Goal: Task Accomplishment & Management: Complete application form

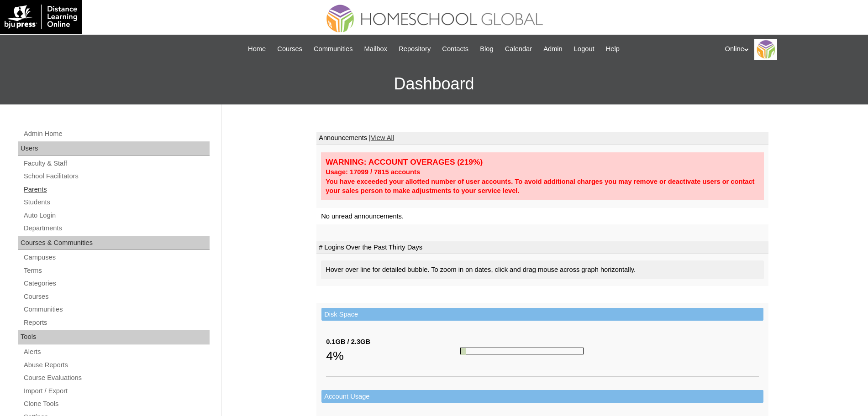
click at [44, 192] on link "Parents" at bounding box center [116, 189] width 187 height 11
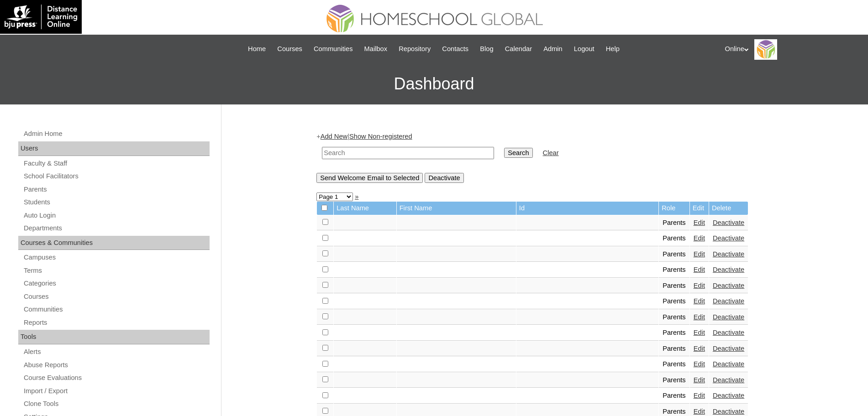
click at [383, 157] on input "text" at bounding box center [408, 153] width 172 height 12
type input "lacandalo"
click at [504, 148] on input "Search" at bounding box center [518, 153] width 28 height 10
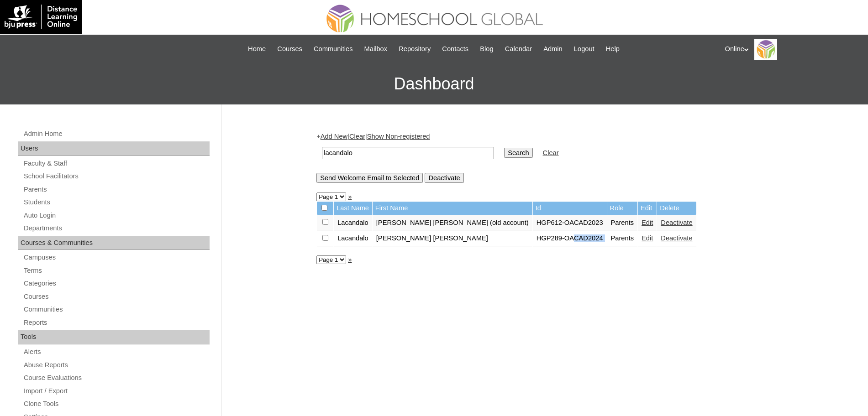
drag, startPoint x: 506, startPoint y: 246, endPoint x: 546, endPoint y: 245, distance: 39.7
click at [546, 245] on tr "Lacandalo Rina Marie HGP289-OACAD2024 Parents Edit Deactivate" at bounding box center [506, 239] width 379 height 16
click at [641, 242] on link "Edit" at bounding box center [646, 238] width 11 height 7
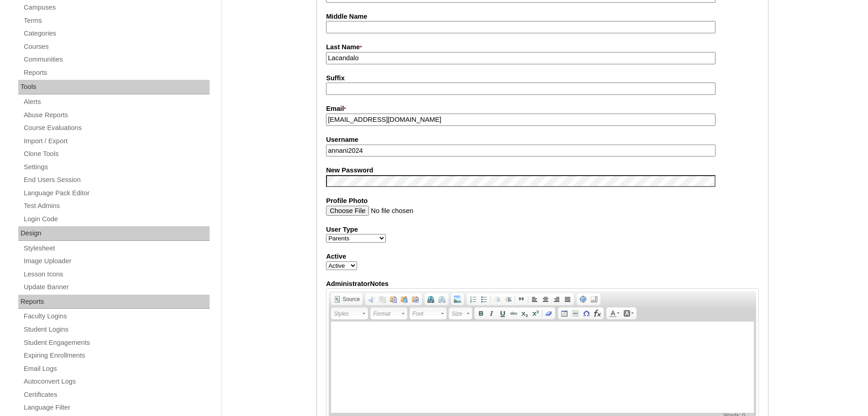
scroll to position [112, 0]
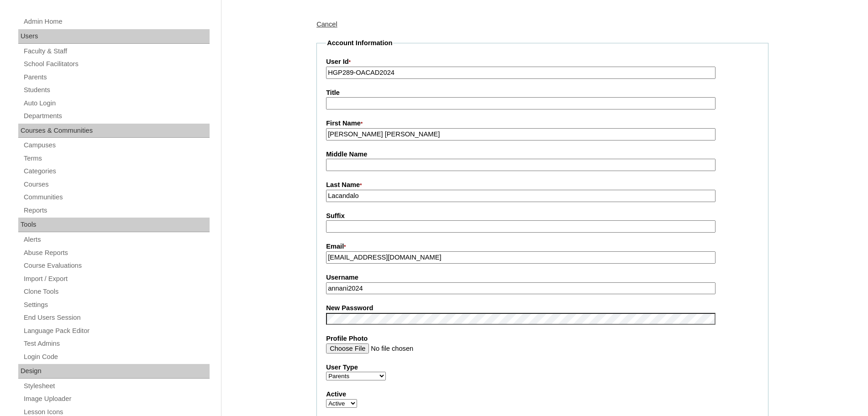
click at [396, 127] on label "First Name *" at bounding box center [542, 124] width 433 height 10
click at [396, 128] on input "[PERSON_NAME] [PERSON_NAME]" at bounding box center [520, 134] width 389 height 12
click at [393, 132] on input "Rina Marie" at bounding box center [520, 134] width 389 height 12
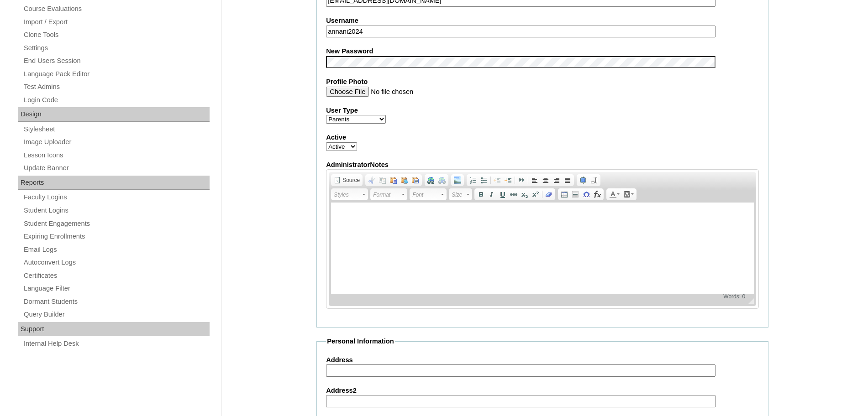
scroll to position [787, 0]
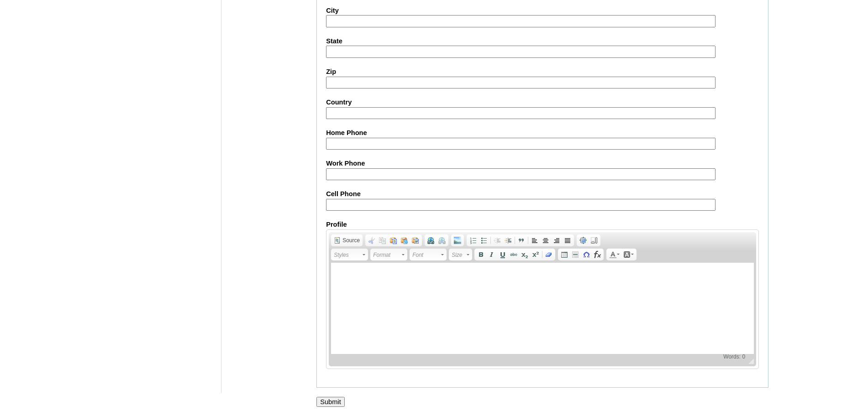
type input "Rina Marie (old account)"
click at [336, 400] on input "Submit" at bounding box center [330, 402] width 28 height 10
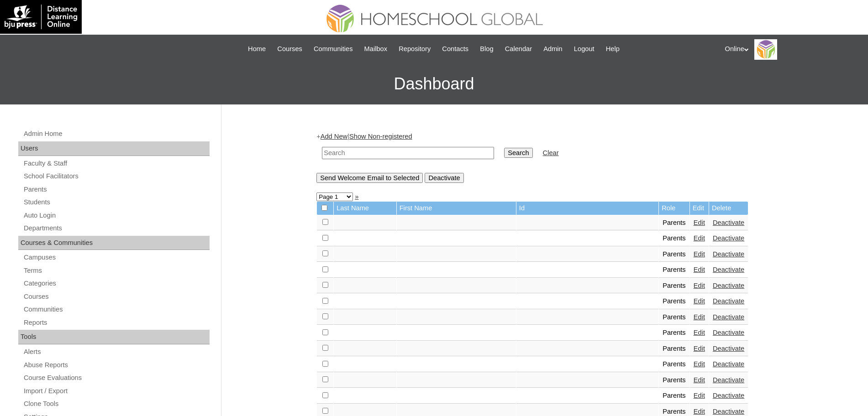
click at [341, 135] on link "Add New" at bounding box center [333, 136] width 27 height 7
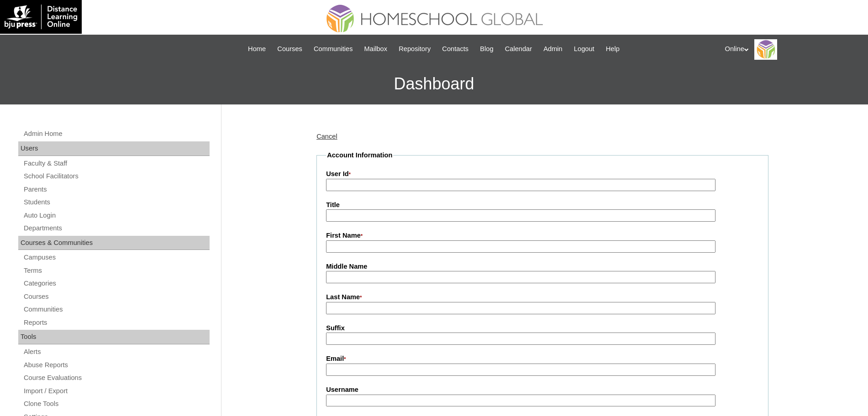
click at [376, 179] on input "User Id *" at bounding box center [520, 185] width 389 height 12
paste input "HGP0279-OACAD2025"
type input "HGP0279-OACAD2025"
click at [346, 308] on input "Last Name *" at bounding box center [520, 308] width 389 height 12
paste input "Lacandalo"
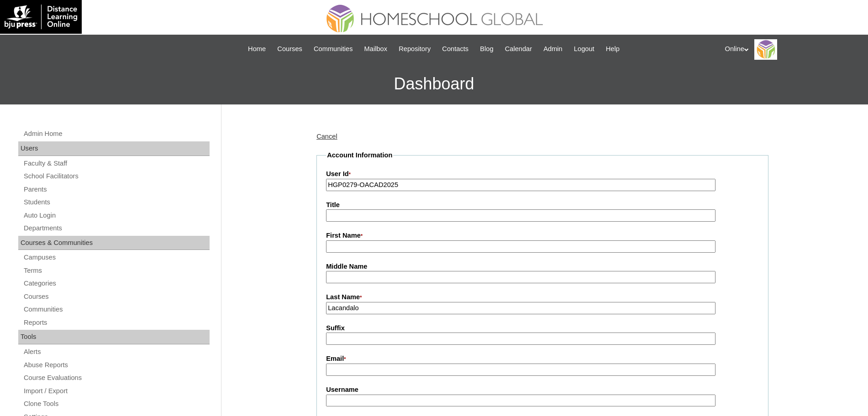
type input "Lacandalo"
click at [359, 245] on input "First Name *" at bounding box center [520, 247] width 389 height 12
paste input "Rina Marie"
type input "Rina Marie"
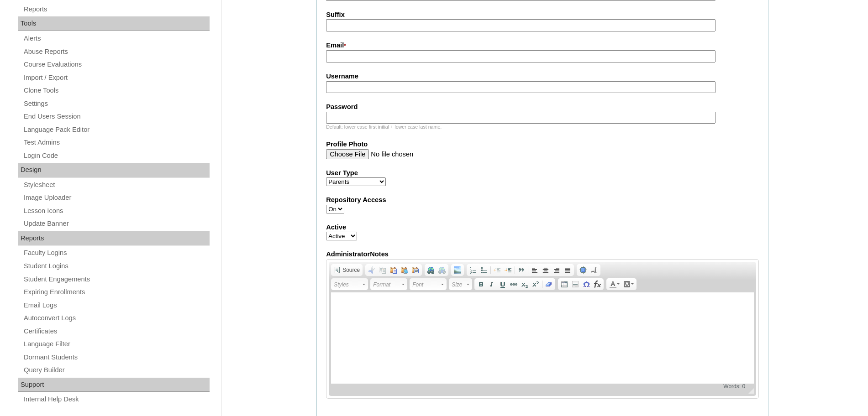
scroll to position [315, 0]
click at [372, 58] on input "Email *" at bounding box center [520, 55] width 389 height 12
paste input "rinamarielacandalo@gmail.com"
type input "rinamarielacandalo@gmail.com"
click at [600, 248] on fieldset "Account Information User Id * HGP0279-OACAD2025 Title First Name * Rina Marie M…" at bounding box center [542, 126] width 452 height 581
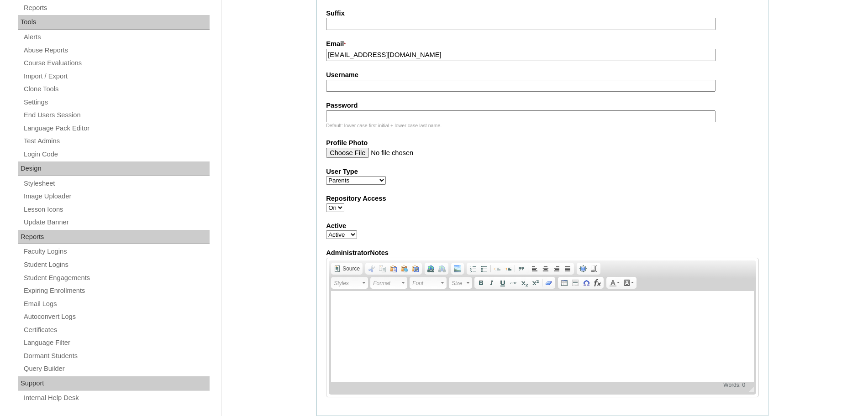
click at [424, 83] on input "Username" at bounding box center [520, 86] width 389 height 12
paste input "rlacandalo2025"
type input "rlacandalo2025"
click at [374, 3] on fieldset "Account Information User Id * HGP0279-OACAD2025 Title First Name * Rina Marie M…" at bounding box center [542, 126] width 452 height 581
click at [376, 115] on input "Password" at bounding box center [520, 116] width 389 height 12
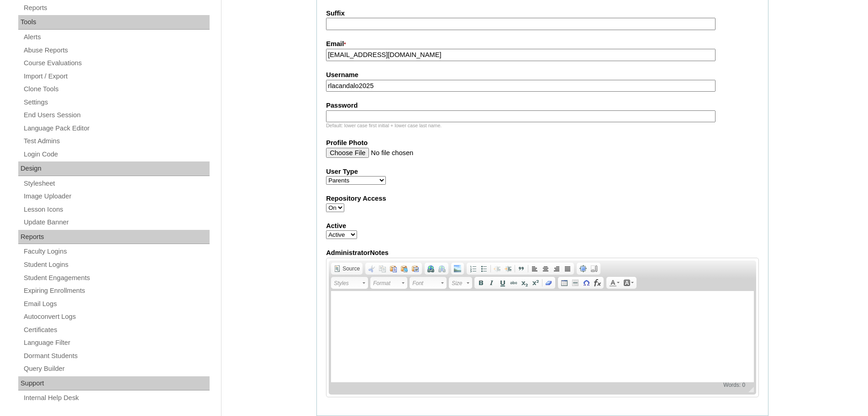
paste input "trfgD"
type input "trfgD"
click at [553, 201] on label "Repository Access" at bounding box center [542, 199] width 433 height 10
click at [344, 204] on select "On Off" at bounding box center [335, 208] width 18 height 9
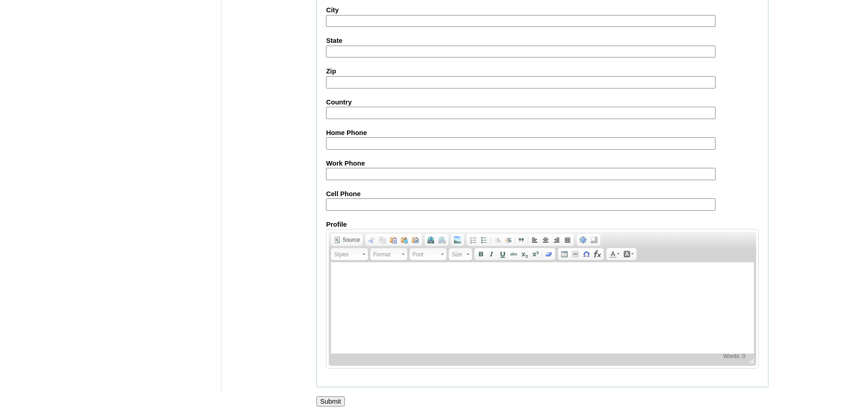
scroll to position [824, 0]
click at [336, 399] on input "Submit" at bounding box center [330, 402] width 28 height 10
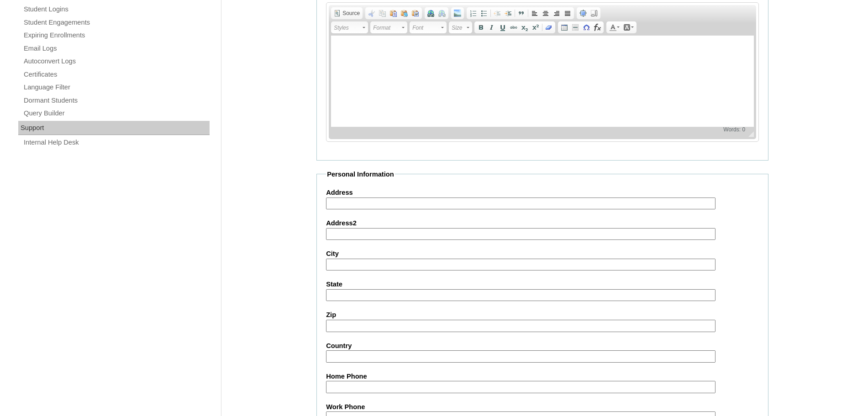
scroll to position [285, 0]
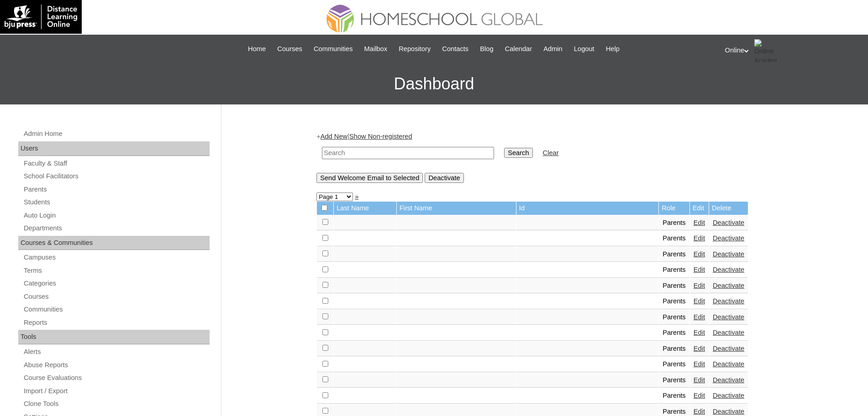
click at [376, 153] on input "text" at bounding box center [408, 153] width 172 height 12
type input "lacandalo"
click at [504, 148] on input "Search" at bounding box center [518, 153] width 28 height 10
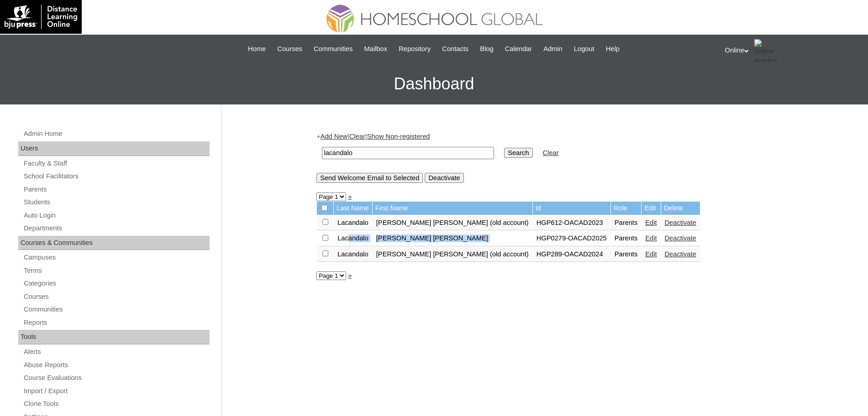
drag, startPoint x: 352, startPoint y: 236, endPoint x: 471, endPoint y: 239, distance: 118.7
click at [471, 239] on tr "[PERSON_NAME] [PERSON_NAME] HGP0279-OACAD2025 Parents Edit Deactivate" at bounding box center [508, 239] width 383 height 16
click at [41, 199] on link "Students" at bounding box center [116, 202] width 187 height 11
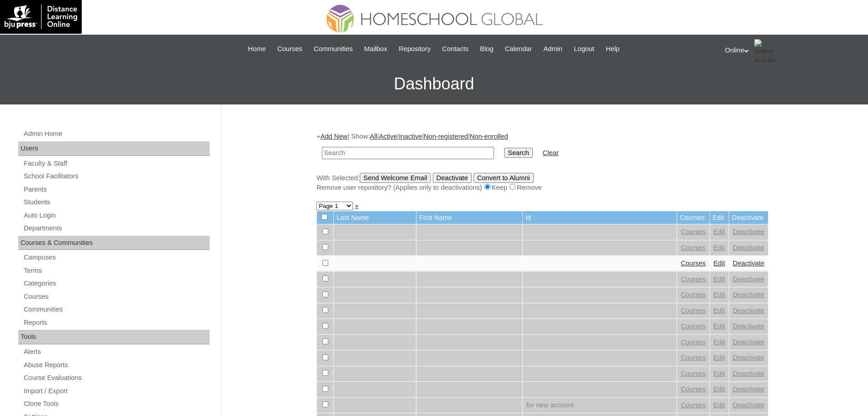
click at [339, 135] on link "Add New" at bounding box center [333, 136] width 27 height 7
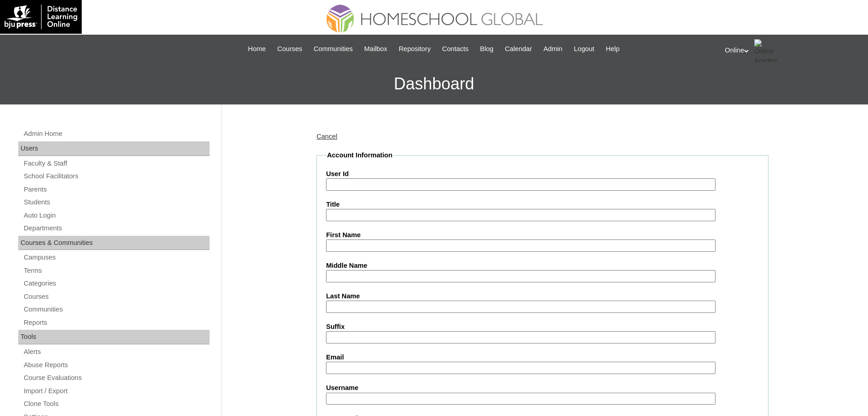
click at [373, 188] on input "User Id" at bounding box center [520, 184] width 389 height 12
paste input "HG3297OACAD2025"
type input "HG3297OACAD2025"
click at [353, 240] on input "First Name" at bounding box center [520, 246] width 389 height 12
paste input "Arabella Renee"
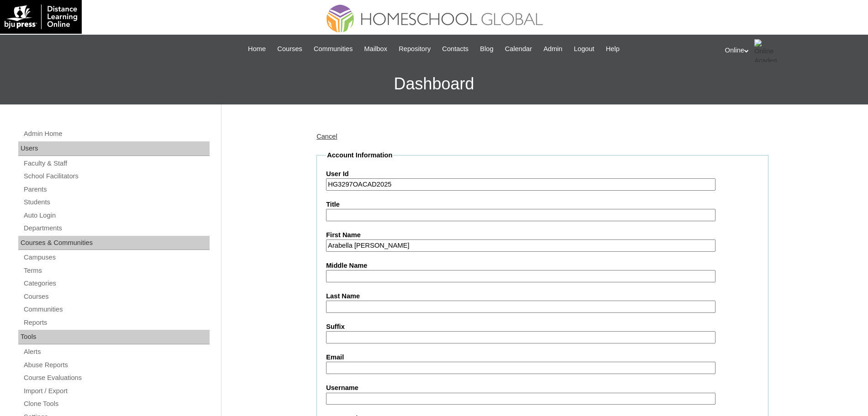
type input "Arabella Renee"
click at [350, 312] on input "Last Name" at bounding box center [520, 307] width 389 height 12
paste input "Annani"
type input "Annani"
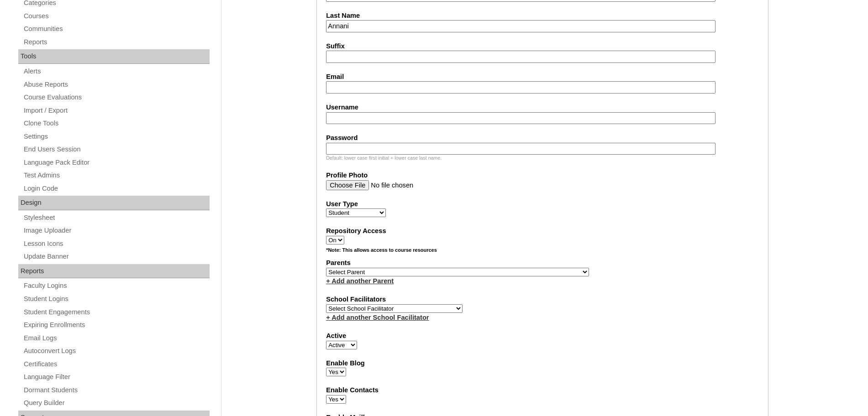
scroll to position [278, 0]
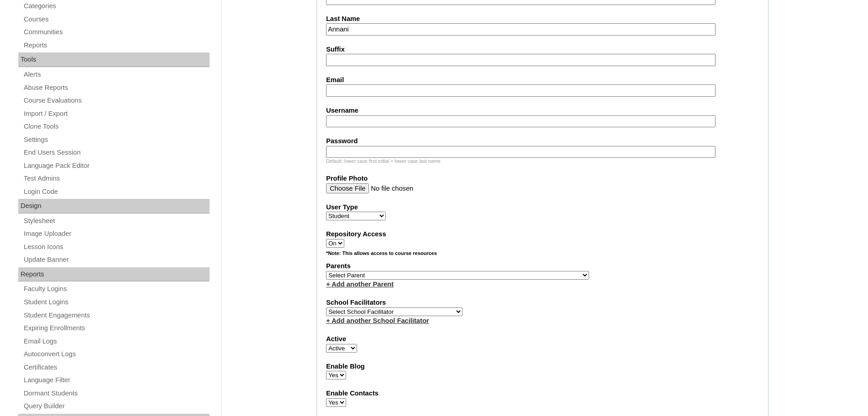
click at [362, 93] on input "Email" at bounding box center [520, 90] width 389 height 12
paste input "rinamarielacandalo@gmail.com"
type input "rinamarielacandalo@gmail.com"
click at [388, 123] on input "Username" at bounding box center [520, 121] width 389 height 12
paste input "arabella.annani2025"
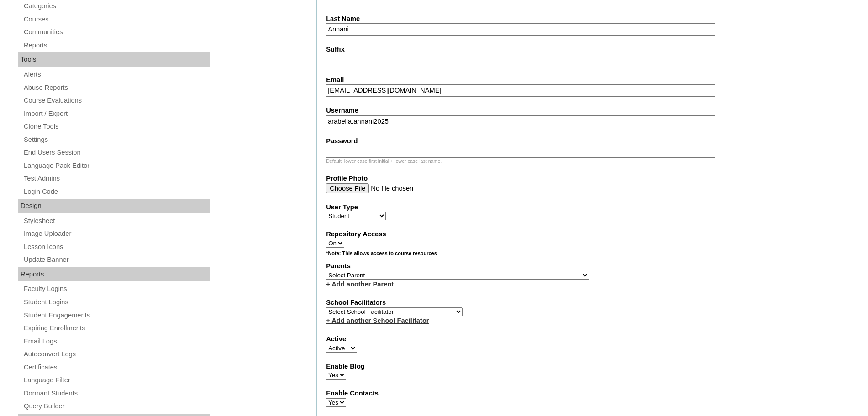
type input "arabella.annani2025"
click at [448, 146] on input "Password" at bounding box center [520, 152] width 389 height 12
paste input "pLkmQ"
type input "pLkmQ"
click at [563, 223] on fieldset "Account Information User Id HG3297OACAD2025 Title First Name Arabella Renee Mid…" at bounding box center [542, 242] width 452 height 738
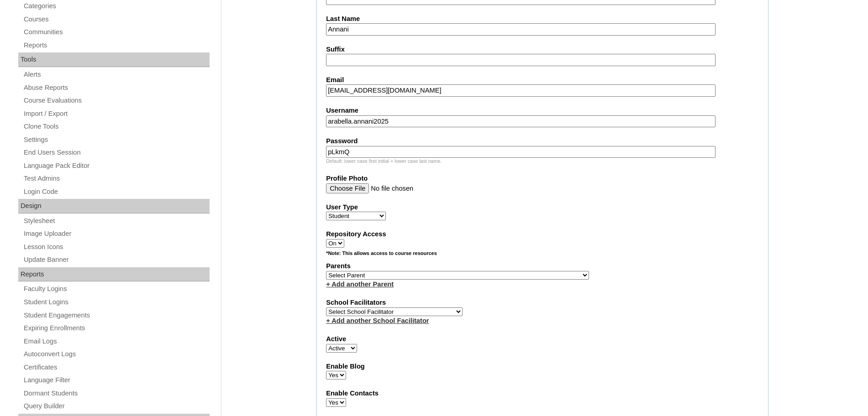
click at [380, 316] on select "Select School Facilitator Norman Añain Ruffa Abadijas Mary Abella Gloryfe Abion…" at bounding box center [394, 312] width 136 height 9
select select "32656"
click at [326, 314] on select "Select School Facilitator Norman Añain Ruffa Abadijas Mary Abella Gloryfe Abion…" at bounding box center [394, 312] width 136 height 9
click at [519, 260] on div "*Note: This allows access to course resources" at bounding box center [542, 255] width 433 height 11
click at [489, 287] on div "+ Add another Parent" at bounding box center [542, 285] width 433 height 10
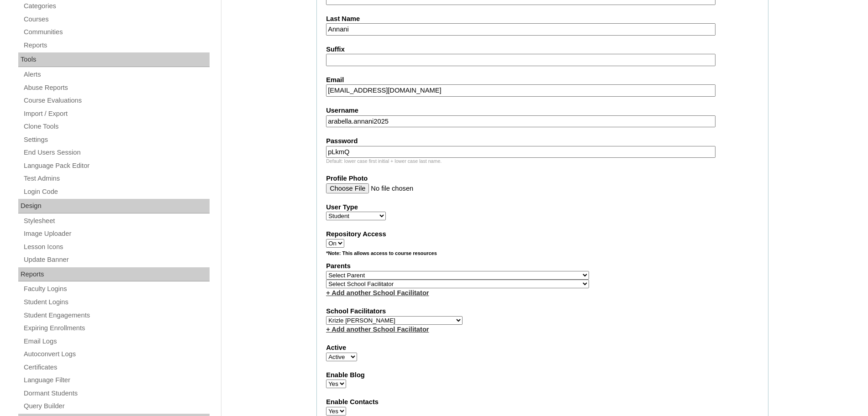
click at [490, 280] on select "Select Parent , , , , , , , , , , , , , , , , , , , , , , , , , , , , , , , , ,…" at bounding box center [457, 275] width 263 height 9
select select "44245"
click at [326, 275] on select "Select Parent , , , , , , , , , , , , , , , , , , , , , , , , , , , , , , , , ,…" at bounding box center [457, 275] width 263 height 9
click at [659, 213] on div "User Type Faculty Staff Student Parents School Facilitators" at bounding box center [542, 212] width 433 height 18
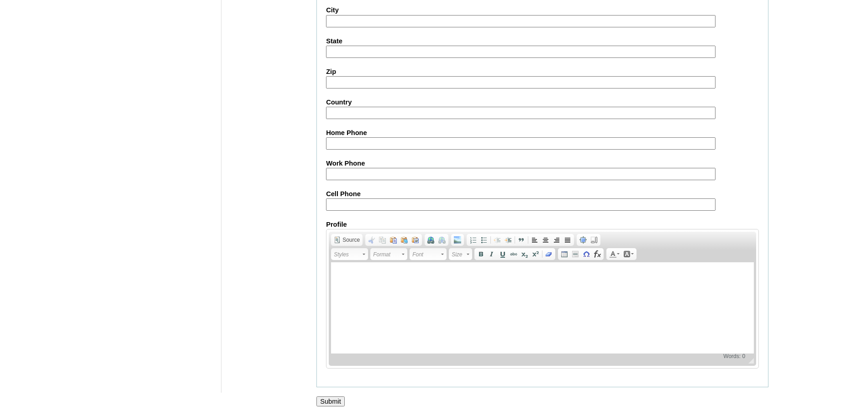
scroll to position [1002, 0]
click at [331, 402] on input "Submit" at bounding box center [330, 402] width 28 height 10
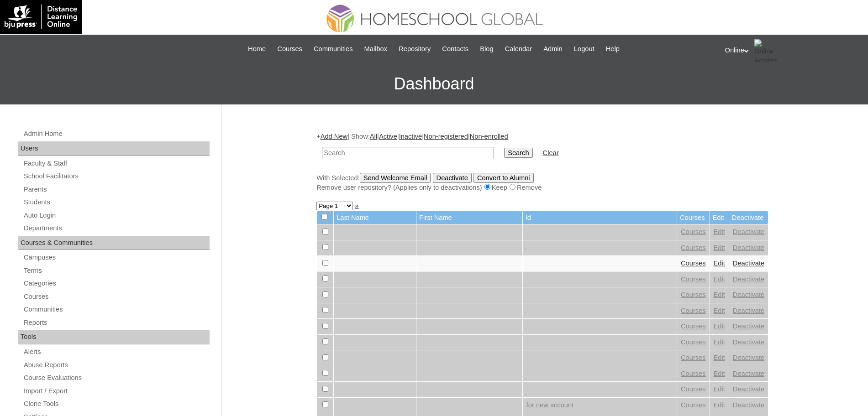
click at [382, 151] on input "text" at bounding box center [408, 153] width 172 height 12
type input "annani"
click at [504, 148] on input "Search" at bounding box center [518, 153] width 28 height 10
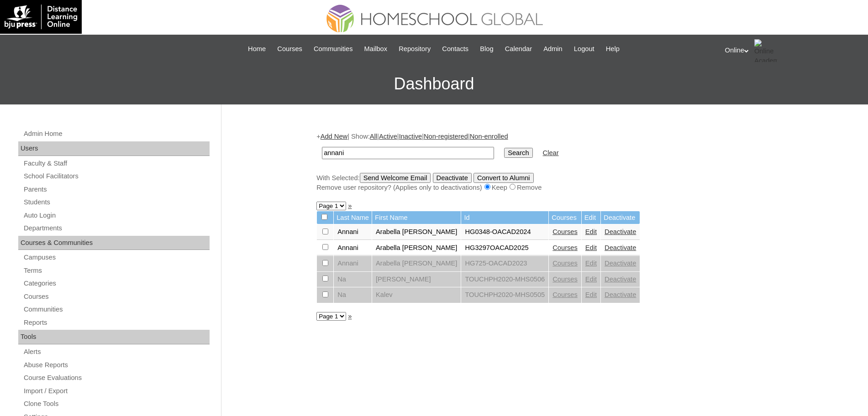
click at [552, 247] on link "Courses" at bounding box center [564, 247] width 25 height 7
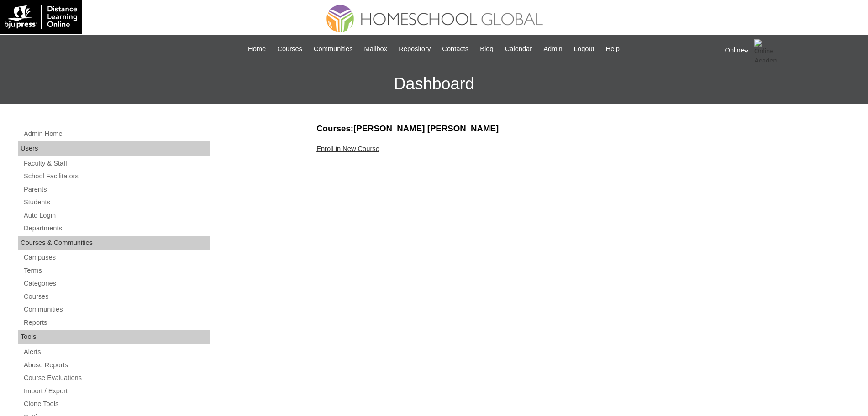
click at [346, 145] on link "Enroll in New Course" at bounding box center [347, 148] width 63 height 7
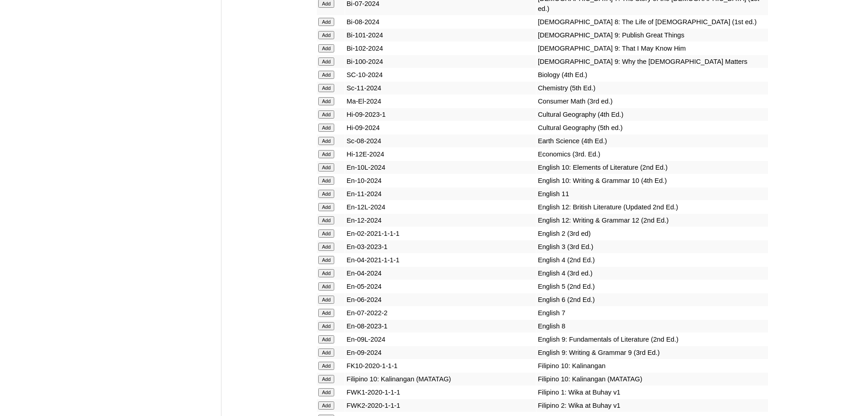
scroll to position [2408, 0]
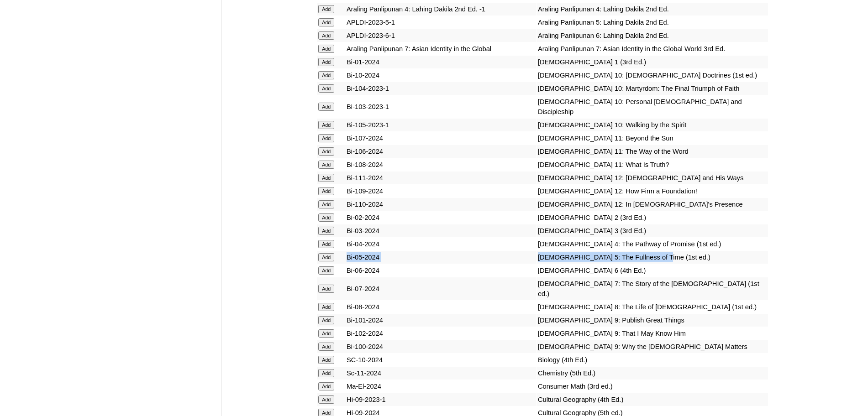
drag, startPoint x: 641, startPoint y: 306, endPoint x: 345, endPoint y: 307, distance: 296.3
click at [345, 264] on tr "Add Bi-05-2024 Bible 5: The Fullness of Time (1st ed.)" at bounding box center [542, 257] width 451 height 13
click at [333, 262] on input "Add" at bounding box center [326, 257] width 16 height 8
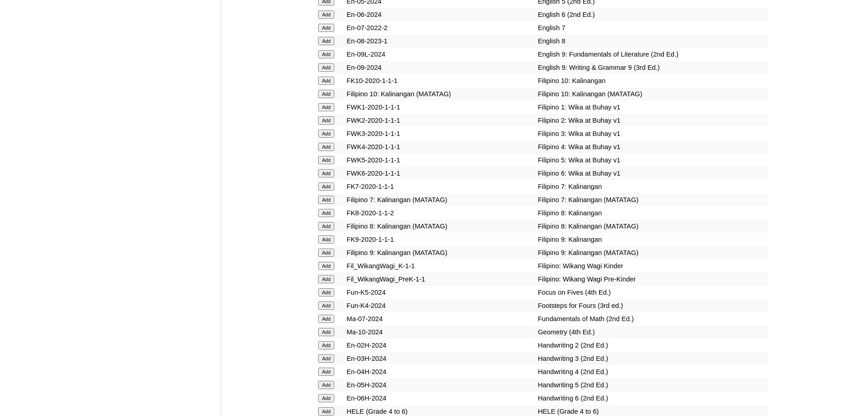
scroll to position [2693, 0]
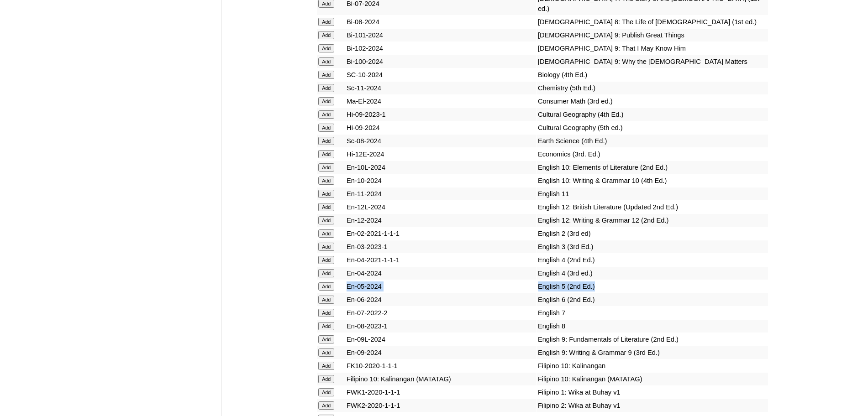
drag, startPoint x: 581, startPoint y: 326, endPoint x: 348, endPoint y: 325, distance: 232.8
click at [348, 293] on tr "Add En-05-2024 English 5 (2nd Ed.)" at bounding box center [542, 286] width 451 height 13
click at [332, 291] on input "Add" at bounding box center [326, 287] width 16 height 8
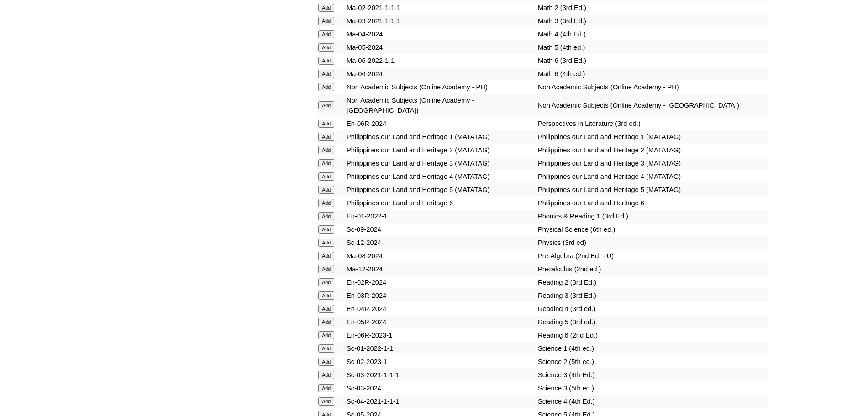
scroll to position [3835, 0]
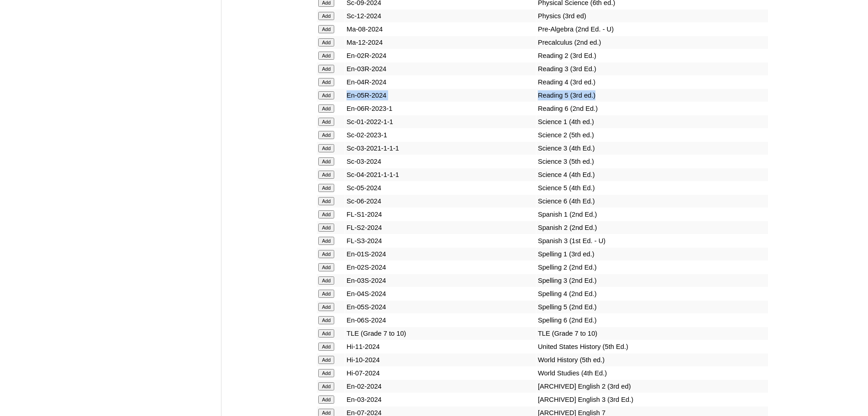
drag, startPoint x: 584, startPoint y: 129, endPoint x: 346, endPoint y: 129, distance: 237.8
click at [346, 102] on tr "Add En-05R-2024 Reading 5 (3rd ed.)" at bounding box center [542, 95] width 451 height 13
click at [327, 100] on input "Add" at bounding box center [326, 95] width 16 height 8
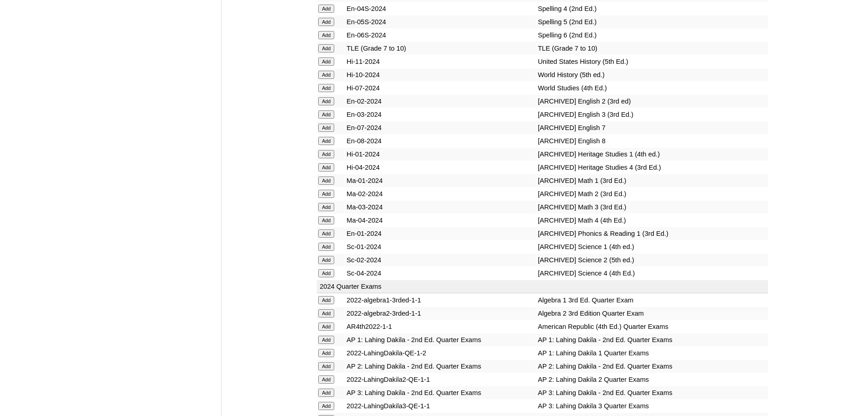
scroll to position [3835, 0]
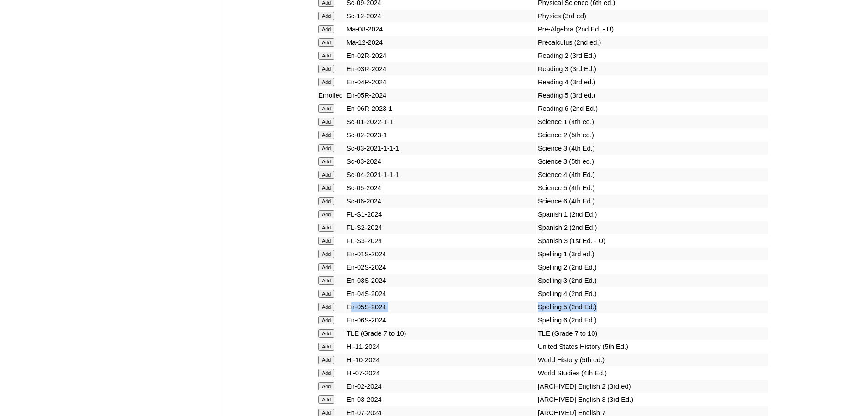
drag, startPoint x: 589, startPoint y: 334, endPoint x: 352, endPoint y: 336, distance: 237.4
click at [352, 314] on tr "Add En-05S-2024 Spelling 5 (2nd Ed.)" at bounding box center [542, 307] width 451 height 13
click at [331, 311] on input "Add" at bounding box center [326, 307] width 16 height 8
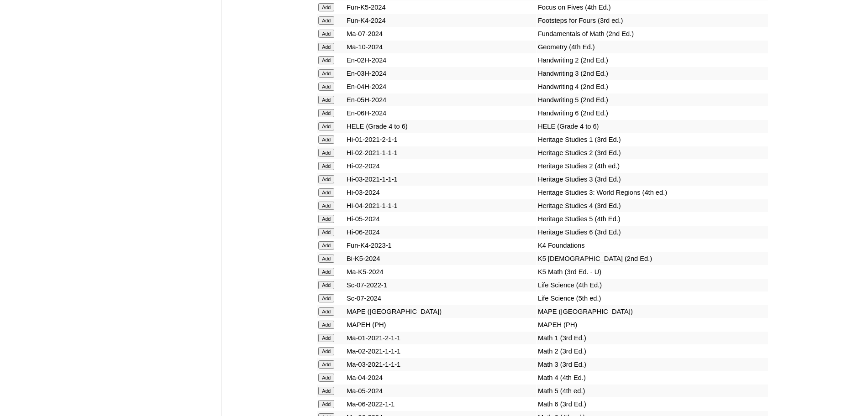
scroll to position [3549, 0]
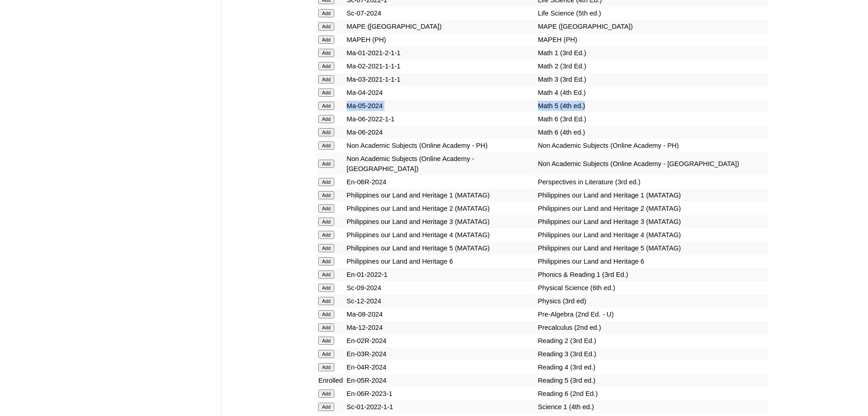
drag, startPoint x: 586, startPoint y: 148, endPoint x: 324, endPoint y: 149, distance: 262.0
click at [324, 112] on tr "Add Ma-05-2024 Math 5 (4th ed.)" at bounding box center [542, 106] width 451 height 13
click at [325, 110] on input "Add" at bounding box center [326, 106] width 16 height 8
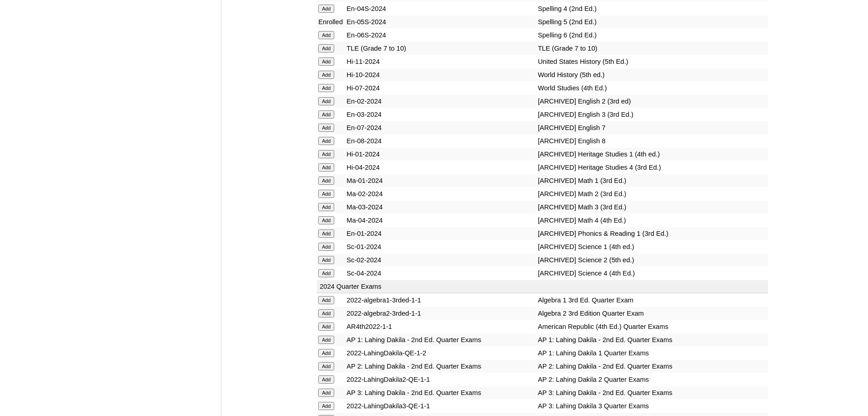
scroll to position [3835, 0]
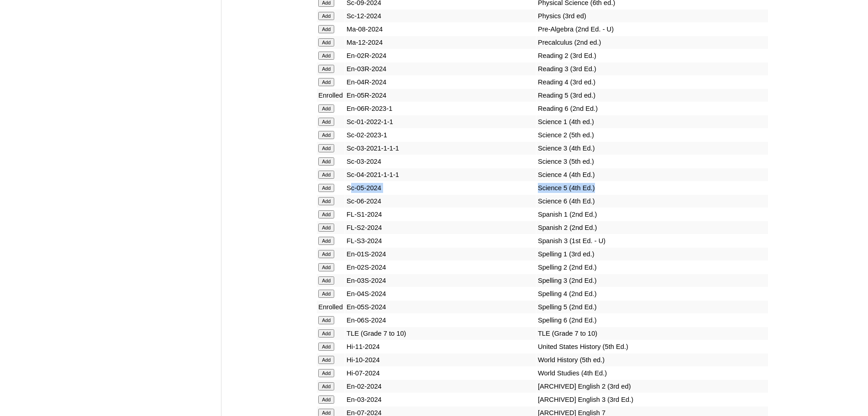
drag, startPoint x: 575, startPoint y: 217, endPoint x: 351, endPoint y: 219, distance: 224.6
click at [351, 194] on tr "Add Sc-05-2024 Science 5 (4th Ed.)" at bounding box center [542, 188] width 451 height 13
click at [567, 194] on td "Science 5 (4th Ed.)" at bounding box center [651, 188] width 231 height 13
drag, startPoint x: 592, startPoint y: 216, endPoint x: 350, endPoint y: 223, distance: 242.5
click at [350, 194] on tr "Add Sc-05-2024 Science 5 (4th Ed.)" at bounding box center [542, 188] width 451 height 13
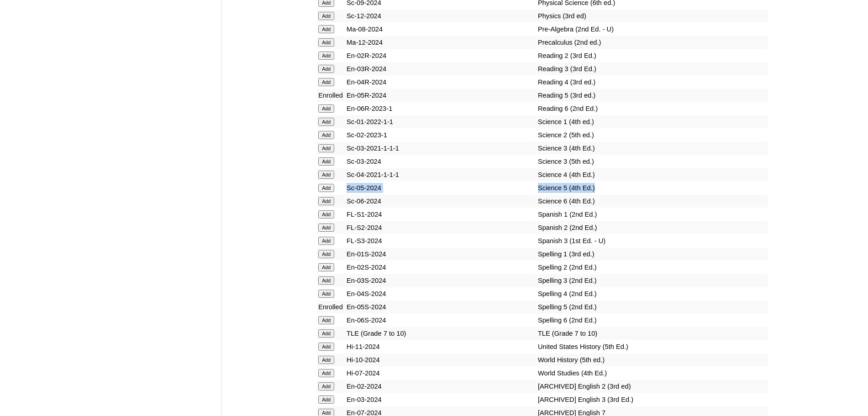
click at [331, 192] on input "Add" at bounding box center [326, 188] width 16 height 8
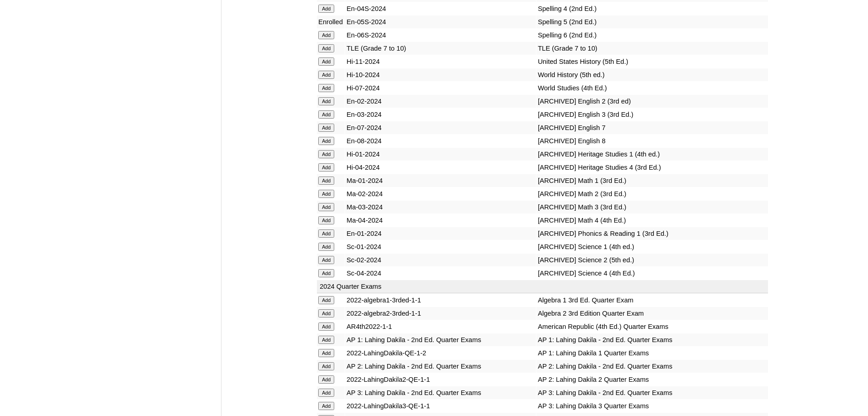
scroll to position [3835, 0]
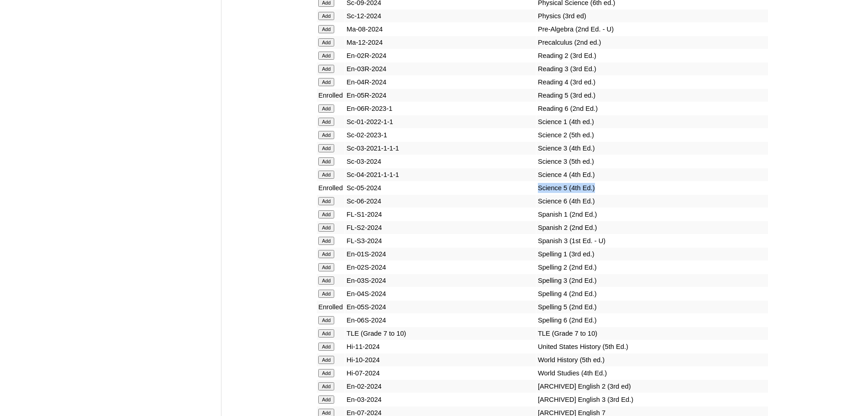
drag, startPoint x: 580, startPoint y: 216, endPoint x: 500, endPoint y: 216, distance: 79.9
click at [500, 194] on tr "Enrolled Sc-05-2024 Science 5 (4th Ed.)" at bounding box center [542, 188] width 451 height 13
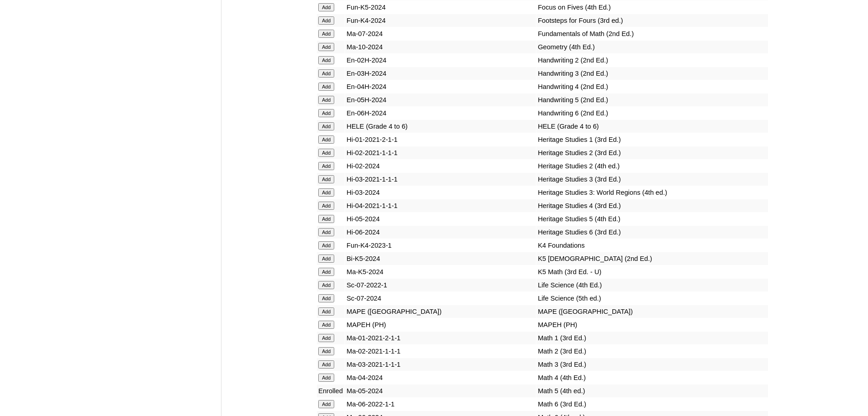
scroll to position [2979, 0]
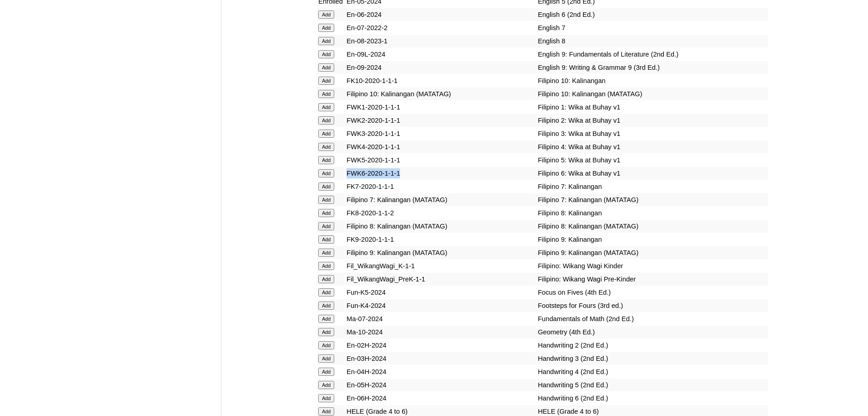
drag, startPoint x: 619, startPoint y: 205, endPoint x: 405, endPoint y: 207, distance: 214.1
click at [613, 167] on td "Filipino 5: Wika at Buhay v1" at bounding box center [651, 160] width 231 height 13
drag, startPoint x: 612, startPoint y: 202, endPoint x: 341, endPoint y: 202, distance: 270.7
click at [341, 167] on tr "Add FWK5-2020-1-1-1 Filipino 5: Wika at Buhay v1" at bounding box center [542, 160] width 451 height 13
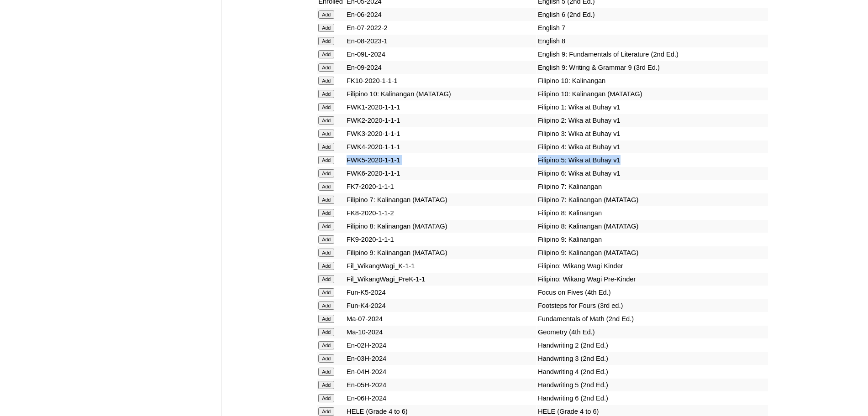
click at [333, 164] on input "Add" at bounding box center [326, 160] width 16 height 8
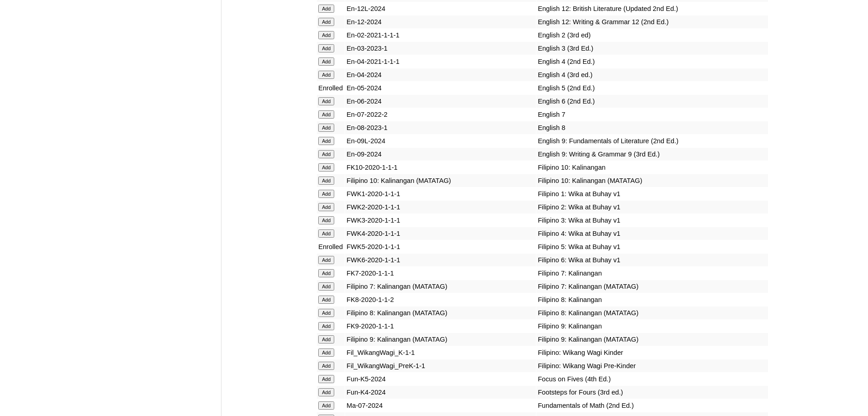
scroll to position [2979, 0]
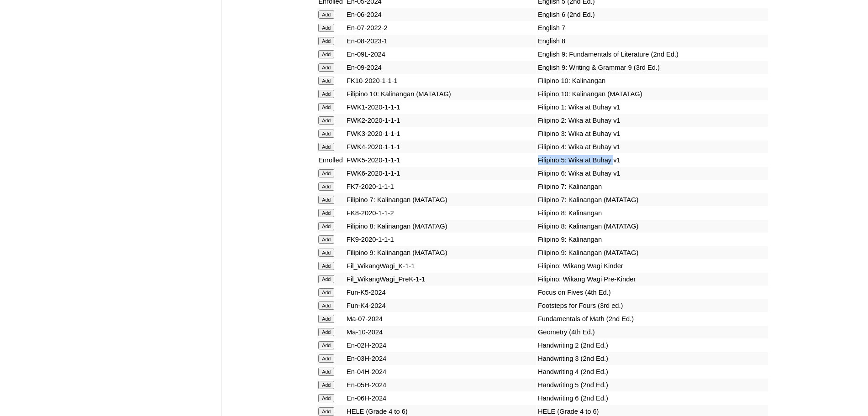
drag, startPoint x: 596, startPoint y: 203, endPoint x: 461, endPoint y: 203, distance: 135.1
click at [461, 167] on tr "Enrolled FWK5-2020-1-1-1 Filipino 5: Wika at Buhay v1" at bounding box center [542, 160] width 451 height 13
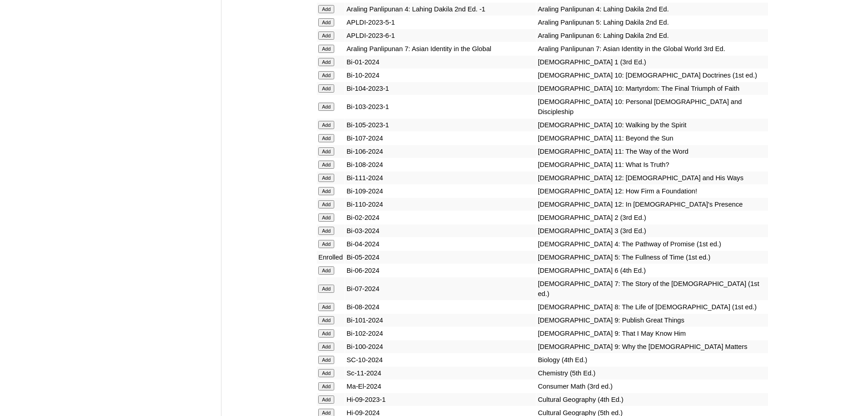
scroll to position [2123, 0]
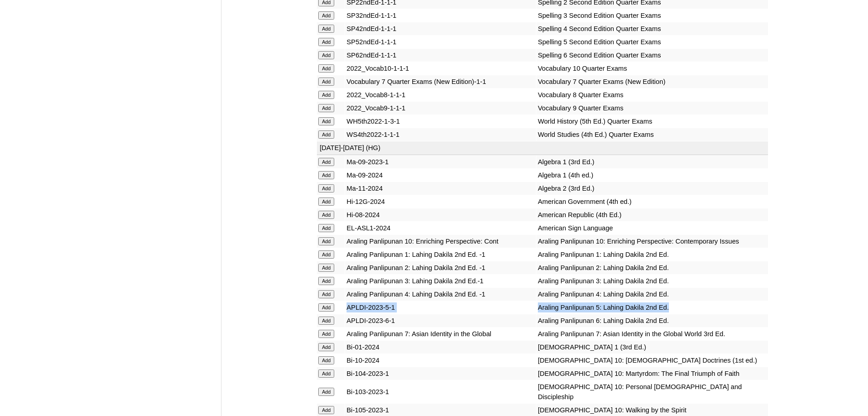
drag, startPoint x: 676, startPoint y: 367, endPoint x: 330, endPoint y: 367, distance: 346.0
click at [330, 314] on tr "Add APLDI-2023-5-1 Araling Panlipunan 5: Lahing Dakila 2nd Ed." at bounding box center [542, 307] width 451 height 13
click at [327, 312] on input "Add" at bounding box center [326, 308] width 16 height 8
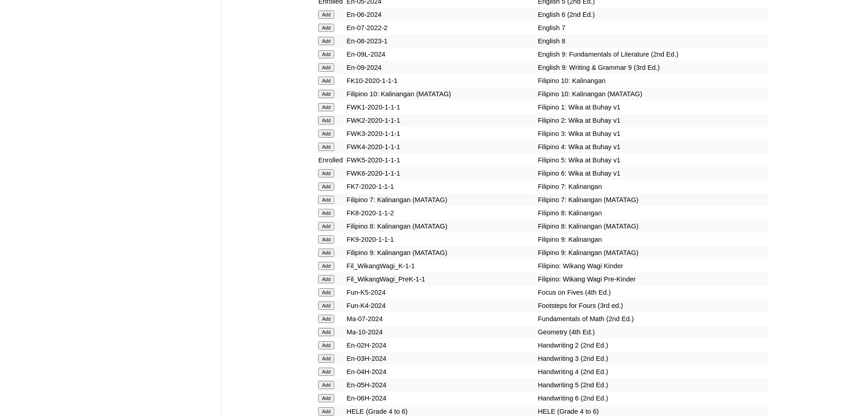
scroll to position [3264, 0]
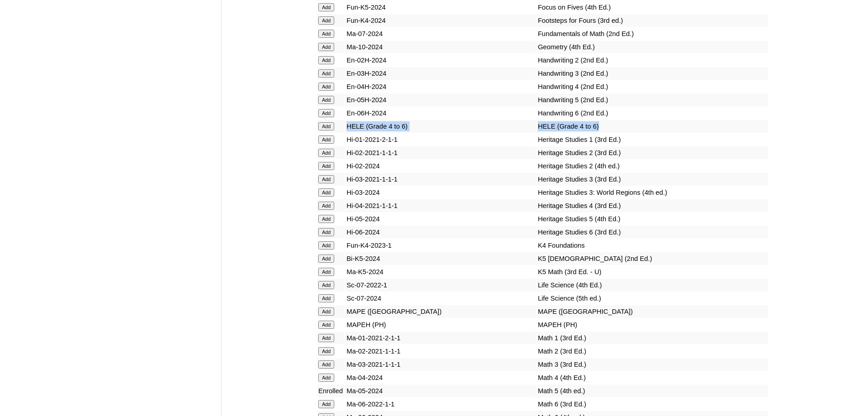
drag, startPoint x: 590, startPoint y: 165, endPoint x: 340, endPoint y: 168, distance: 249.7
click at [340, 133] on tr "Add HELE (Grade 4 to 6) HELE (Grade 4 to 6)" at bounding box center [542, 126] width 451 height 13
click at [332, 131] on input "Add" at bounding box center [326, 126] width 16 height 8
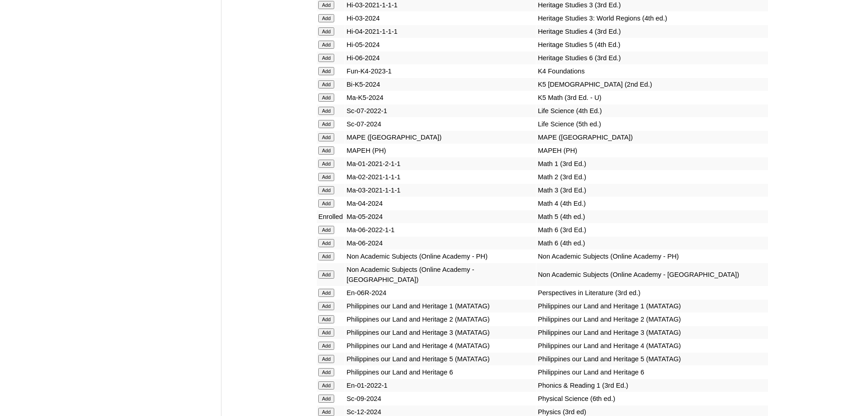
scroll to position [3549, 0]
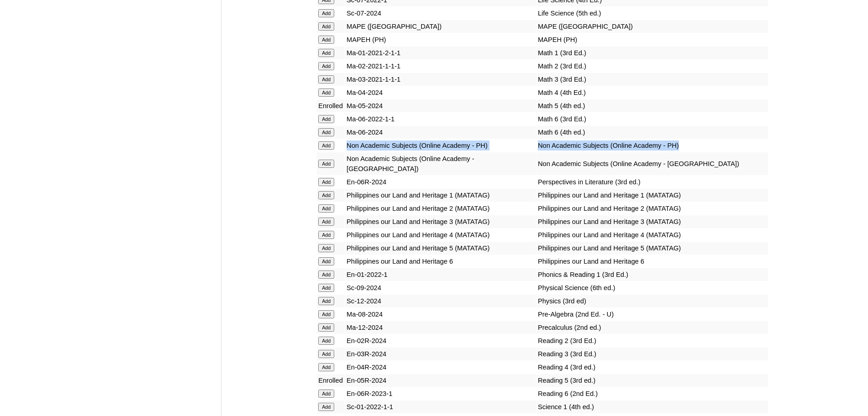
drag, startPoint x: 678, startPoint y: 185, endPoint x: 347, endPoint y: 189, distance: 331.0
click at [347, 152] on tr "Add Non Academic Subjects (Online Academy - PH) Non Academic Subjects (Online A…" at bounding box center [542, 145] width 451 height 13
click at [334, 150] on input "Add" at bounding box center [326, 146] width 16 height 8
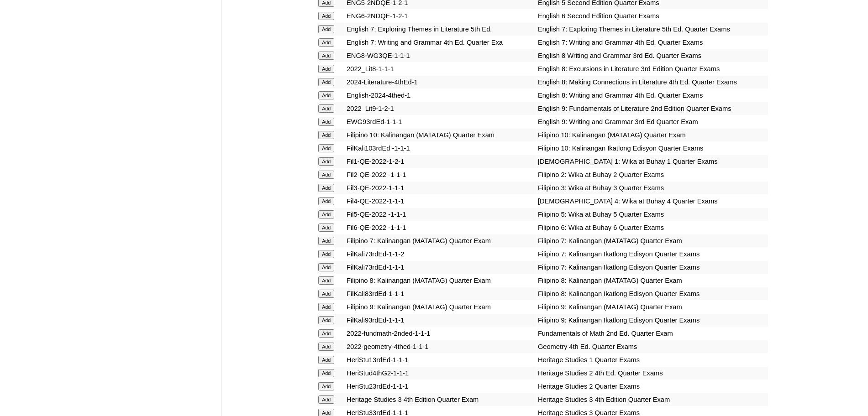
scroll to position [1016, 0]
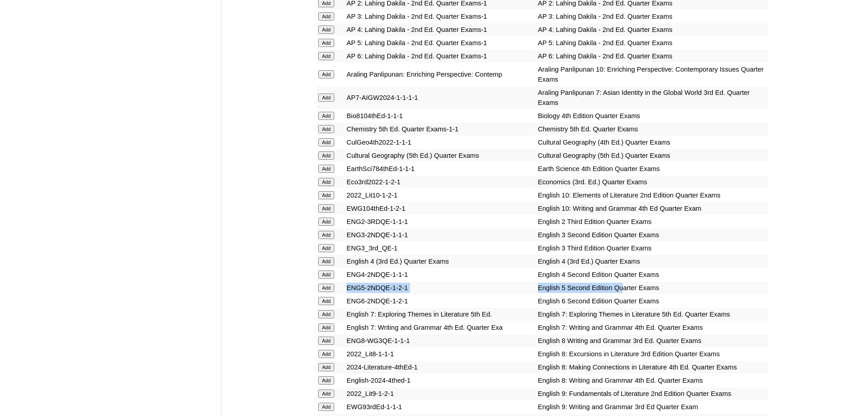
drag, startPoint x: 606, startPoint y: 287, endPoint x: 340, endPoint y: 288, distance: 265.7
click at [340, 288] on tr "Add ENG5-2NDQE-1-2-1 English 5 Second Edition Quarter Exams" at bounding box center [542, 288] width 451 height 13
click at [324, 288] on input "Add" at bounding box center [326, 288] width 16 height 8
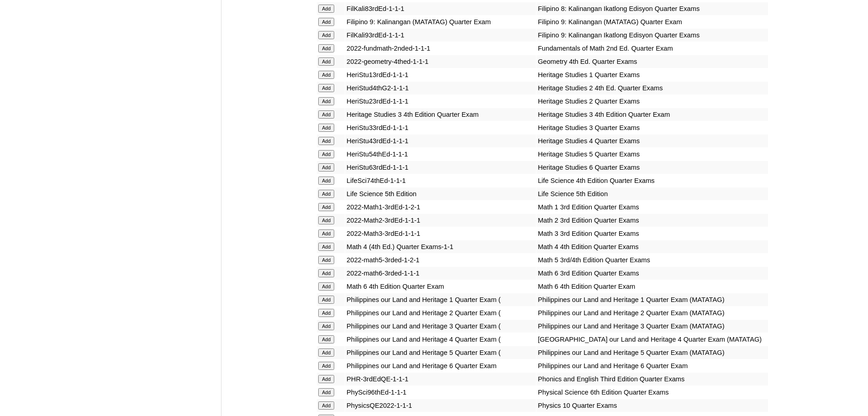
scroll to position [1872, 0]
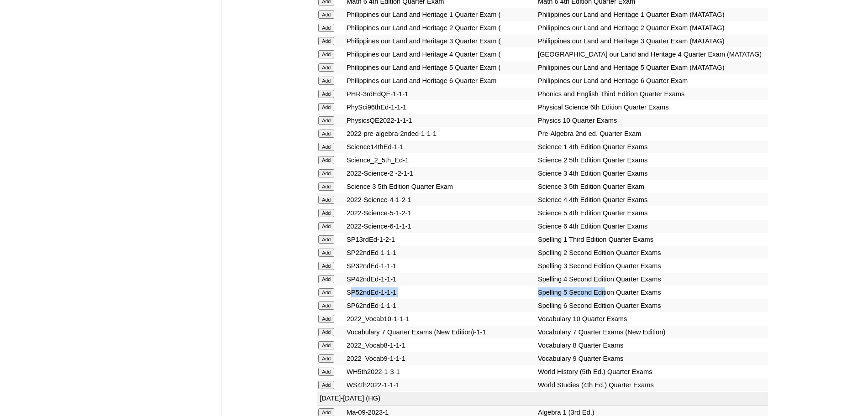
drag, startPoint x: 587, startPoint y: 348, endPoint x: 351, endPoint y: 354, distance: 236.1
click at [351, 299] on tr "Add SP52ndEd-1-1-1 Spelling 5 Second Edition Quarter Exams" at bounding box center [542, 292] width 451 height 13
click at [333, 297] on input "Add" at bounding box center [326, 293] width 16 height 8
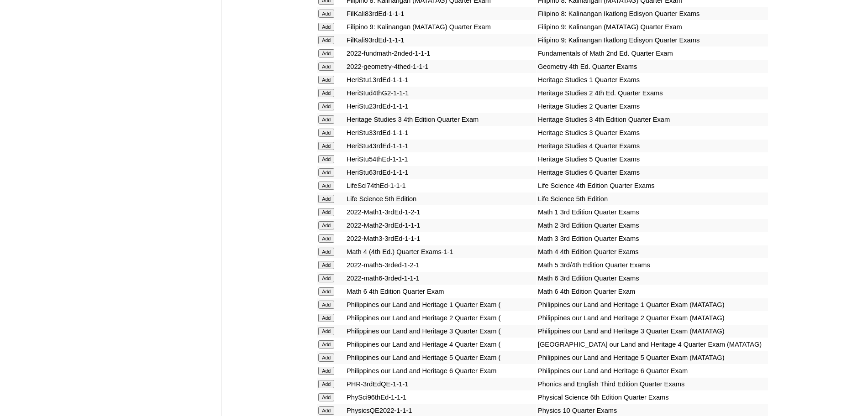
scroll to position [1587, 0]
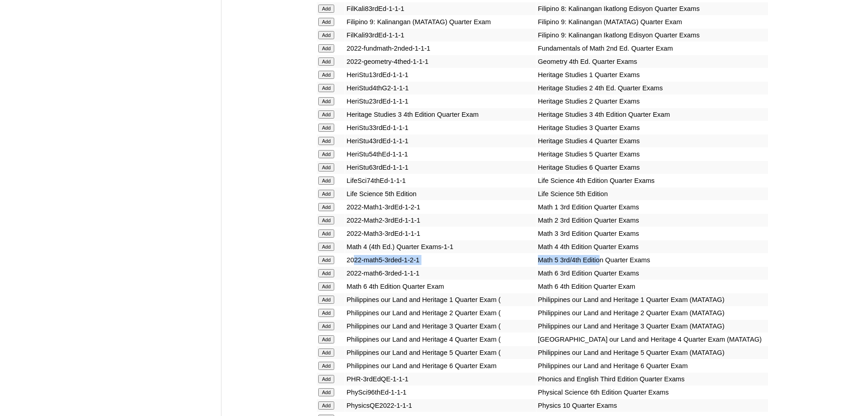
drag, startPoint x: 582, startPoint y: 267, endPoint x: 355, endPoint y: 270, distance: 226.9
click at [355, 267] on tr "Add 2022-math5-3rded-1-2-1 Math 5 3rd/4th Edition Quarter Exams" at bounding box center [542, 260] width 451 height 13
click at [332, 264] on input "Add" at bounding box center [326, 260] width 16 height 8
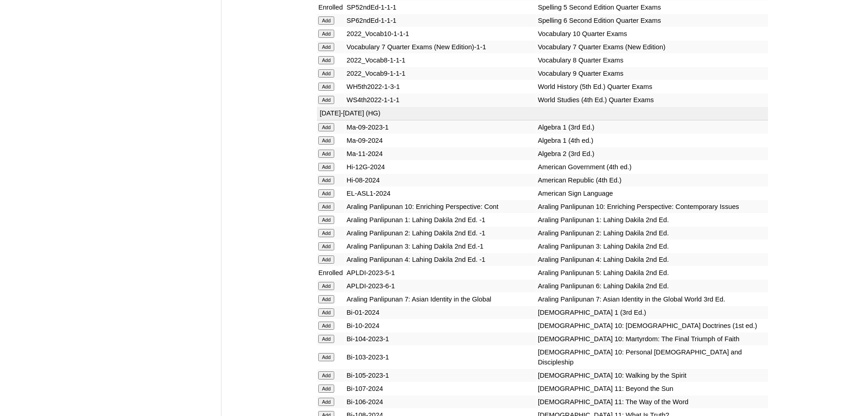
scroll to position [1872, 0]
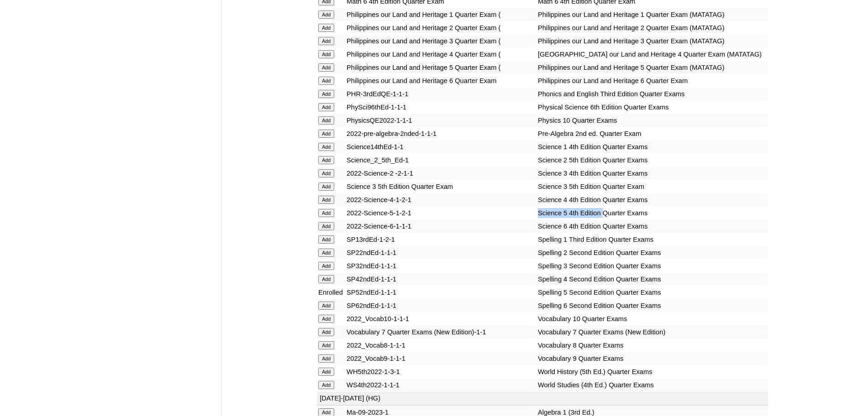
drag, startPoint x: 484, startPoint y: 271, endPoint x: 441, endPoint y: 273, distance: 42.9
click at [441, 220] on tr "Add 2022-Science-5-1-2-1 Science 5 4th Edition Quarter Exams" at bounding box center [542, 213] width 451 height 13
click at [598, 220] on td "Science 5 4th Edition Quarter Exams" at bounding box center [651, 213] width 231 height 13
drag, startPoint x: 640, startPoint y: 271, endPoint x: 333, endPoint y: 274, distance: 307.3
click at [333, 220] on tr "Add 2022-Science-5-1-2-1 Science 5 4th Edition Quarter Exams" at bounding box center [542, 213] width 451 height 13
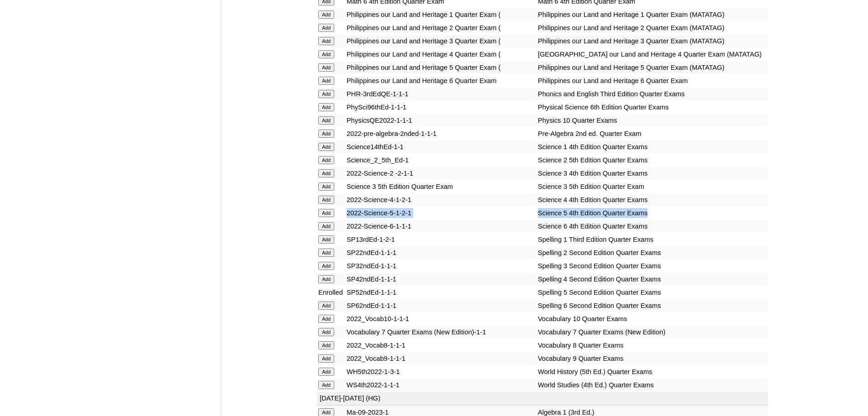
click at [329, 217] on input "Add" at bounding box center [326, 213] width 16 height 8
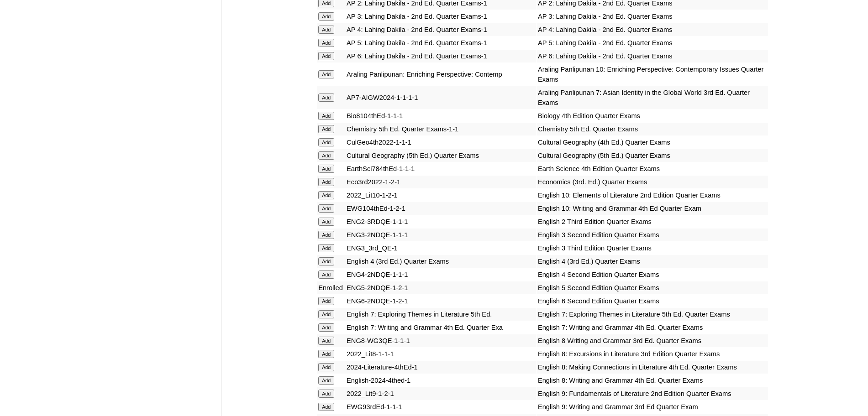
scroll to position [1302, 0]
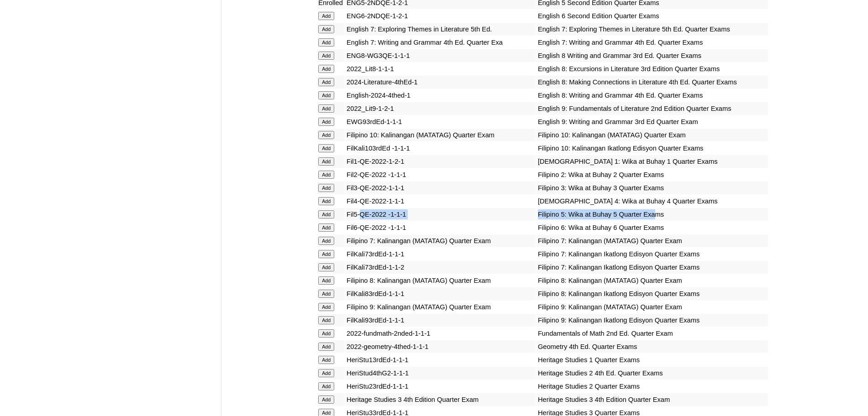
drag, startPoint x: 638, startPoint y: 220, endPoint x: 335, endPoint y: 223, distance: 303.6
click at [360, 221] on tr "Add Fil5-QE-2022 -1-1-1 Filipino 5: Wika at Buhay 5 Quarter Exams" at bounding box center [542, 214] width 451 height 13
click at [327, 219] on input "Add" at bounding box center [326, 214] width 16 height 8
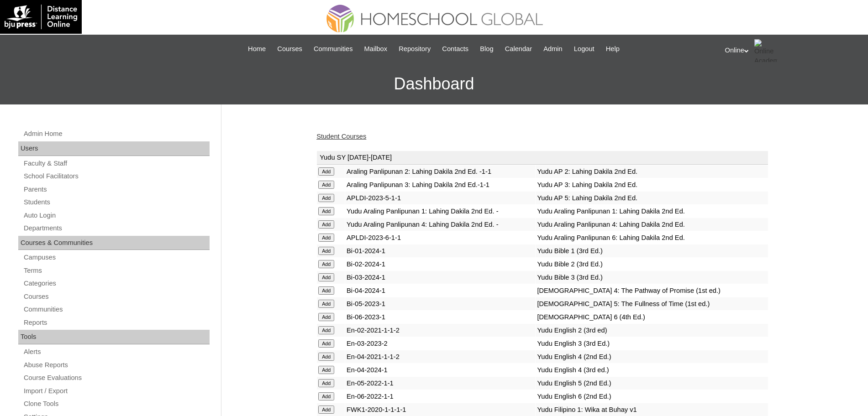
scroll to position [731, 0]
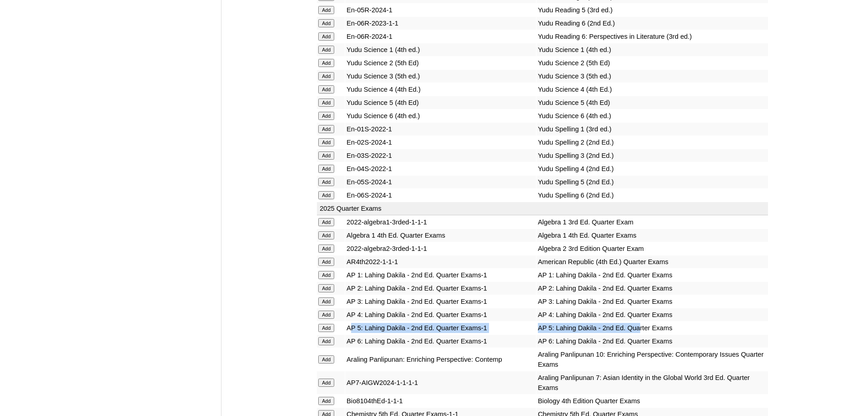
drag, startPoint x: 621, startPoint y: 330, endPoint x: 354, endPoint y: 331, distance: 267.1
click at [354, 331] on tr "Add AP 5: Lahing Dakila - 2nd Ed. Quarter Exams-1 AP 5: Lahing Dakila - 2nd Ed.…" at bounding box center [542, 328] width 451 height 13
click at [331, 329] on input "Add" at bounding box center [326, 328] width 16 height 8
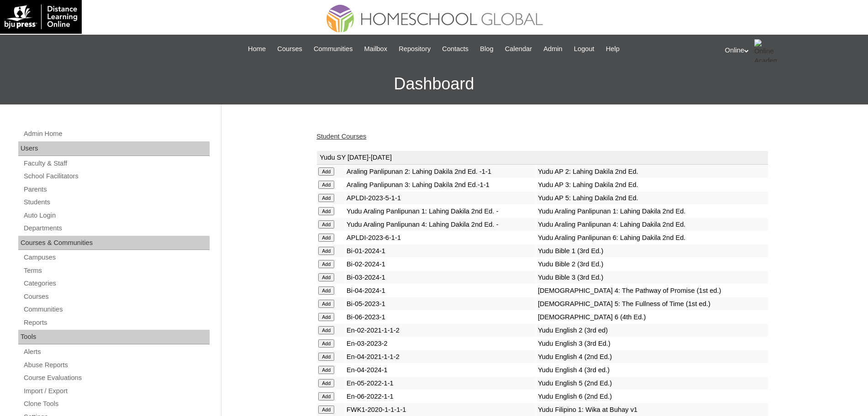
click at [341, 138] on link "Student Courses" at bounding box center [341, 136] width 50 height 7
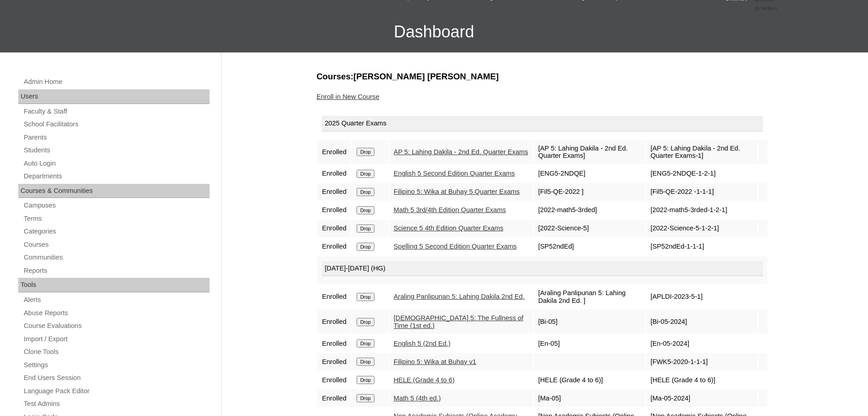
scroll to position [27, 0]
